Goal: Check status: Check status

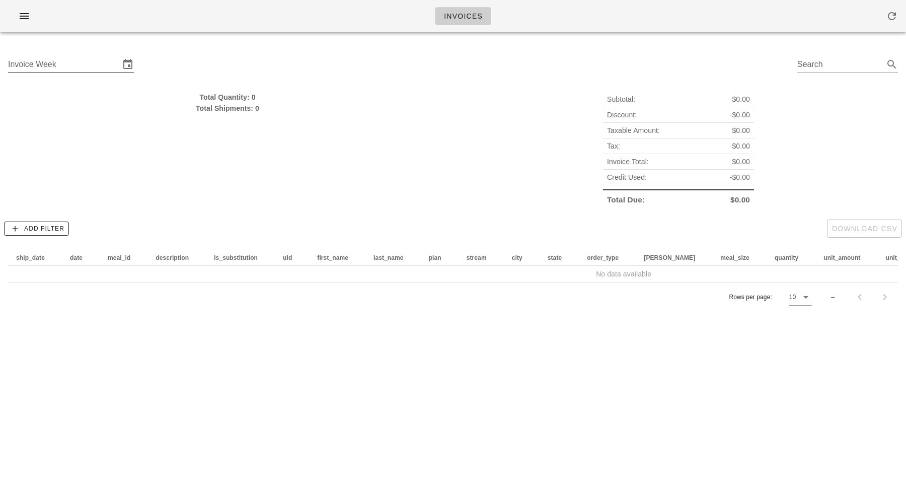
click at [84, 61] on input "Invoice Week" at bounding box center [64, 64] width 112 height 16
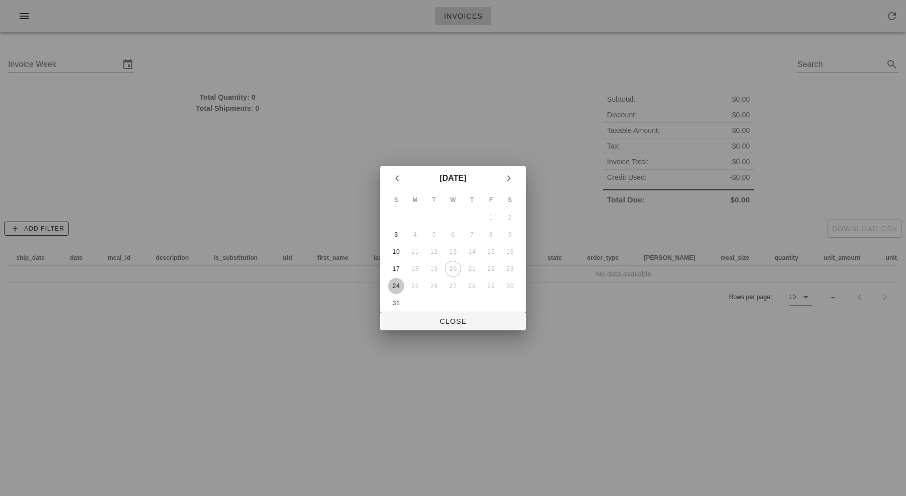
click at [396, 287] on div "24" at bounding box center [396, 286] width 16 height 7
click at [430, 328] on button "Close" at bounding box center [453, 321] width 146 height 18
type input "[DATE]"
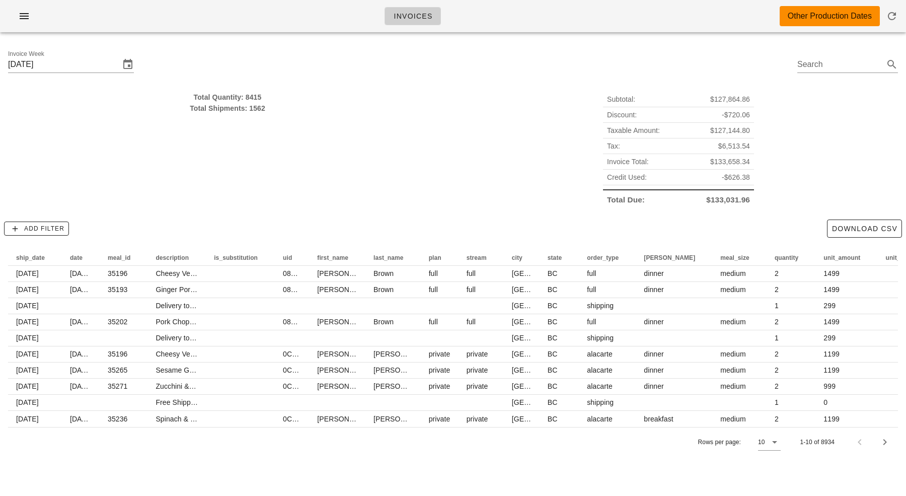
click at [252, 94] on div "Total Quantity: 8415" at bounding box center [227, 97] width 439 height 11
click at [731, 146] on span "$6,513.54" at bounding box center [735, 146] width 32 height 11
drag, startPoint x: 731, startPoint y: 146, endPoint x: 729, endPoint y: 172, distance: 26.2
click at [729, 172] on div "Subtotal: $127,864.86 Discount: -$720.06 Taxable Amount: $127,144.80 Tax: $6,51…" at bounding box center [678, 150] width 151 height 116
click at [729, 172] on span "-$626.38" at bounding box center [736, 177] width 28 height 11
